Goal: Transaction & Acquisition: Purchase product/service

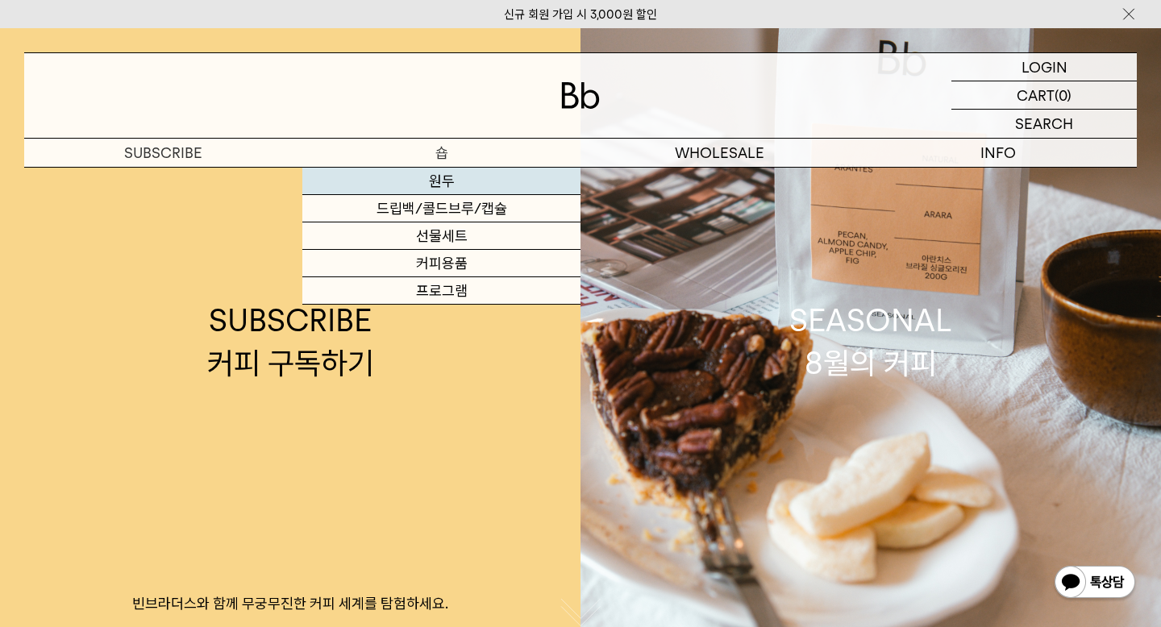
click at [440, 189] on link "원두" at bounding box center [441, 181] width 278 height 27
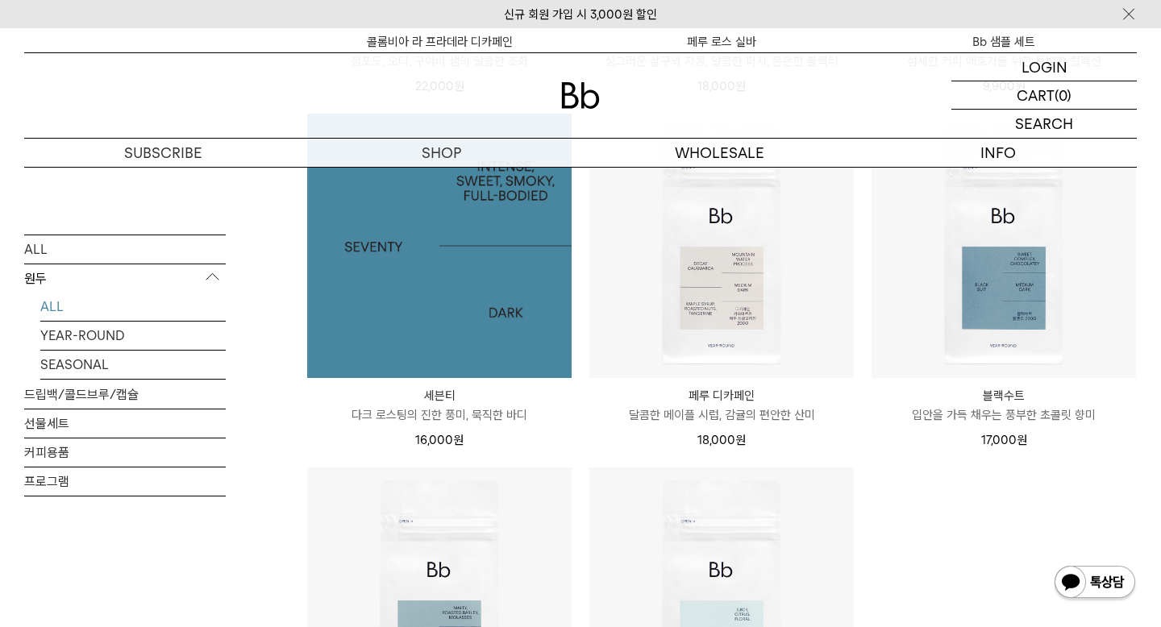
scroll to position [936, 0]
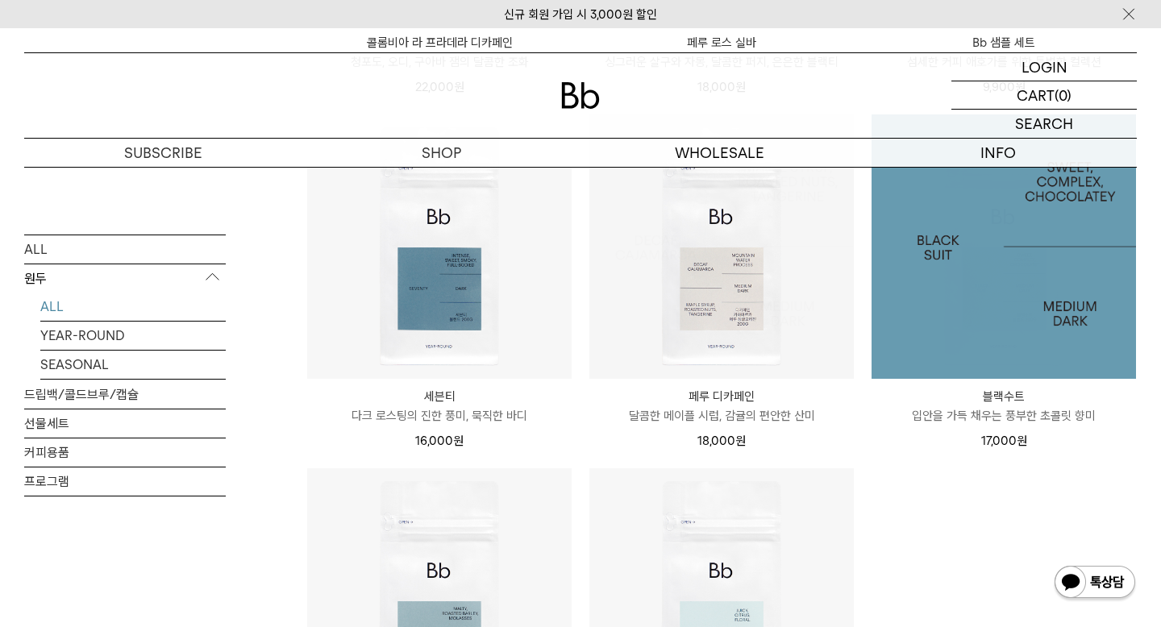
click at [955, 325] on img at bounding box center [1004, 246] width 264 height 264
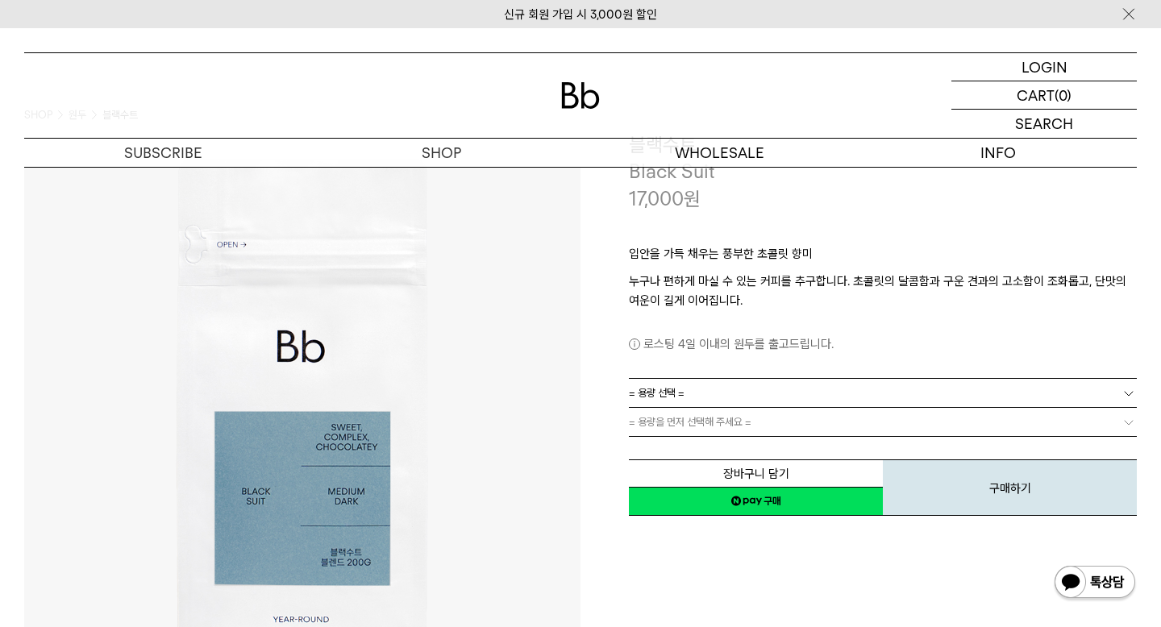
scroll to position [162, 0]
